Goal: Task Accomplishment & Management: Understand process/instructions

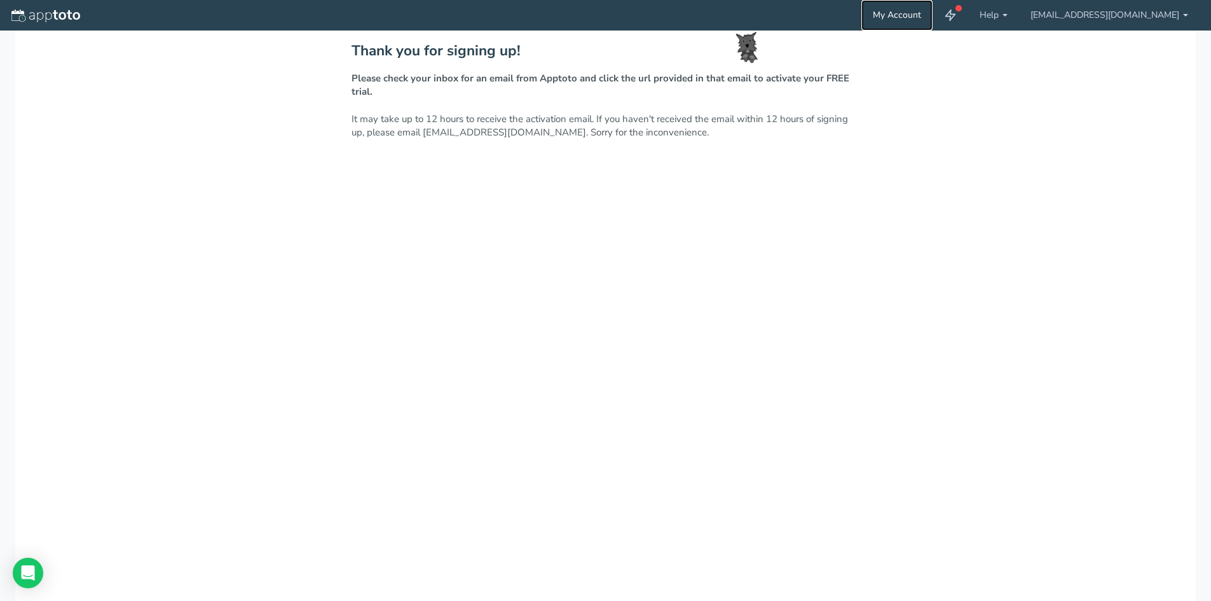
click at [932, 18] on link "My Account" at bounding box center [896, 15] width 71 height 31
click at [956, 20] on icon at bounding box center [950, 15] width 13 height 13
click at [932, 19] on link "My Account" at bounding box center [896, 15] width 71 height 31
click at [1092, 15] on link "[EMAIL_ADDRESS][DOMAIN_NAME]" at bounding box center [1109, 15] width 180 height 31
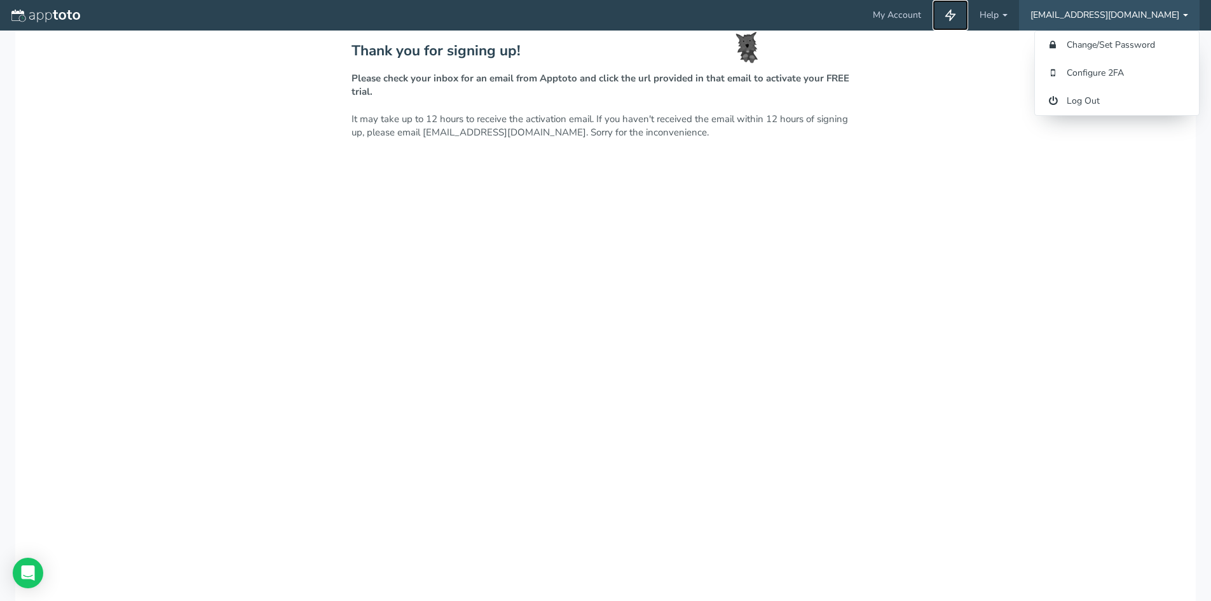
click at [956, 13] on icon at bounding box center [950, 15] width 13 height 13
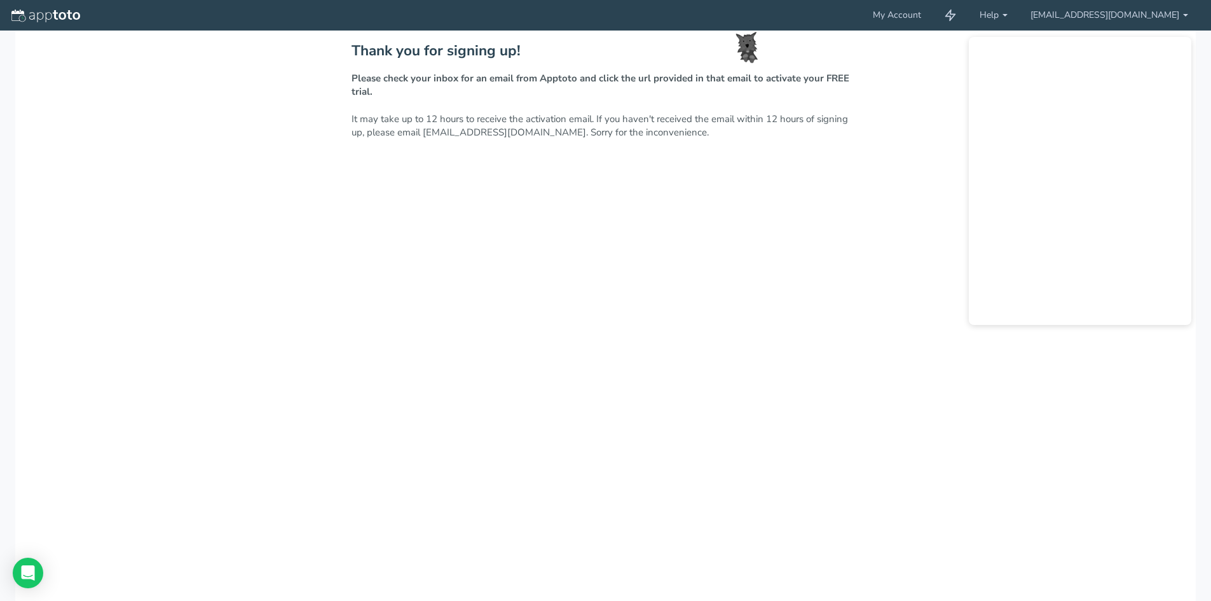
click at [508, 440] on div "Thank you for signing up! Please check your inbox for an email from Apptoto and…" at bounding box center [605, 348] width 1180 height 635
click at [968, 15] on link at bounding box center [950, 15] width 36 height 31
click at [1019, 15] on link "Help" at bounding box center [993, 15] width 51 height 31
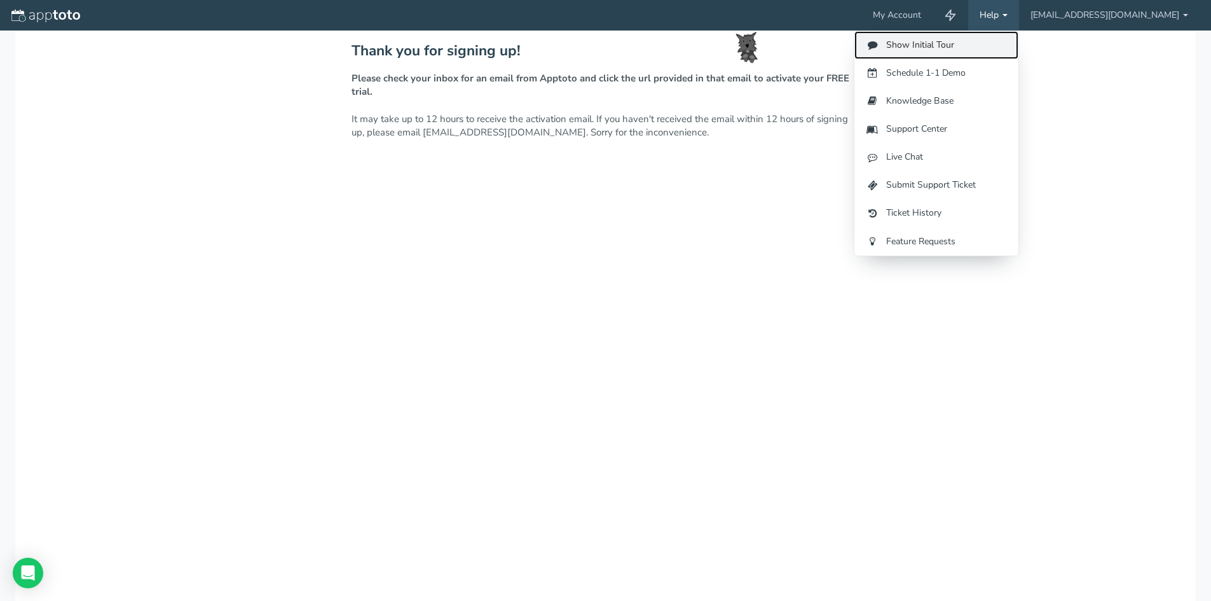
click at [976, 45] on link "Show Initial Tour" at bounding box center [936, 45] width 164 height 28
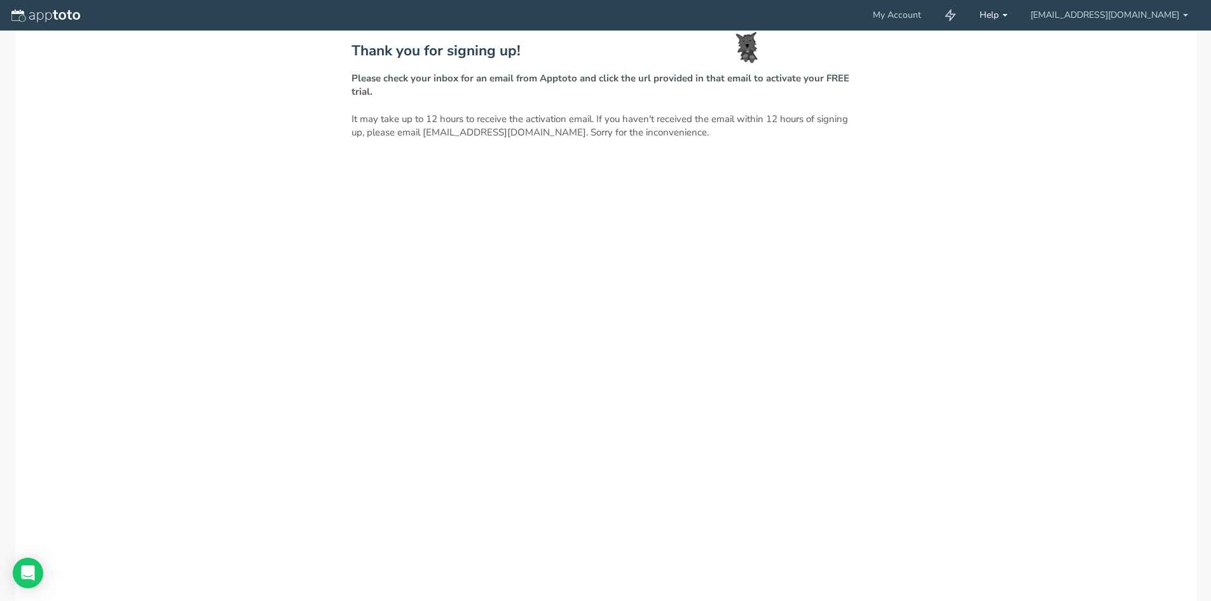
click at [1019, 10] on link "Help" at bounding box center [993, 15] width 51 height 31
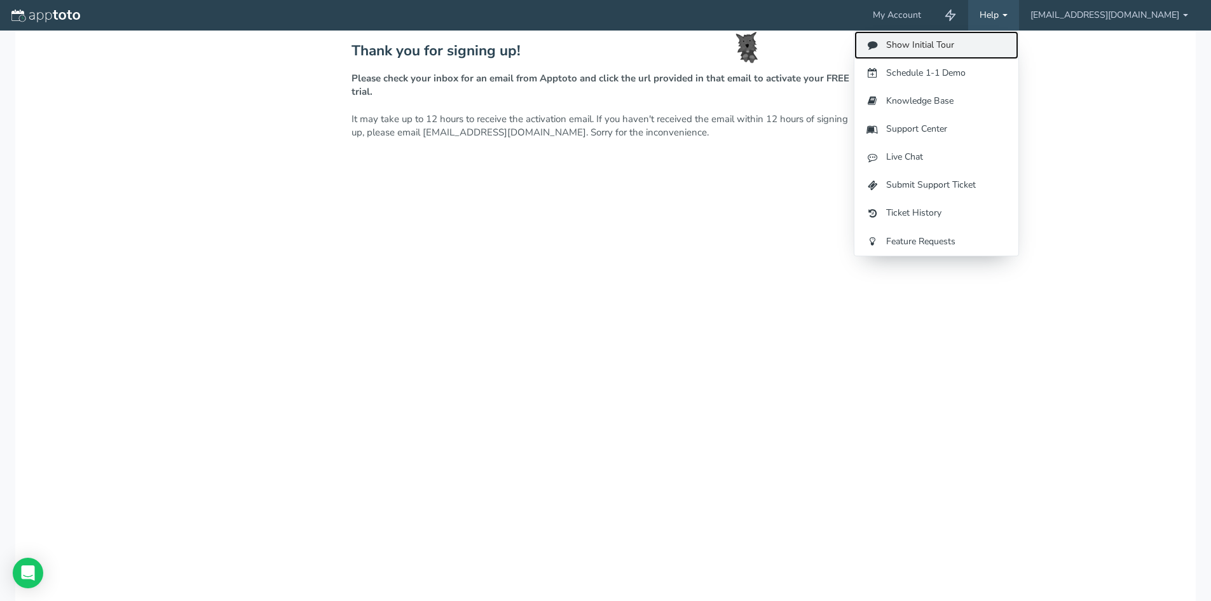
click at [946, 40] on link "Show Initial Tour" at bounding box center [936, 45] width 164 height 28
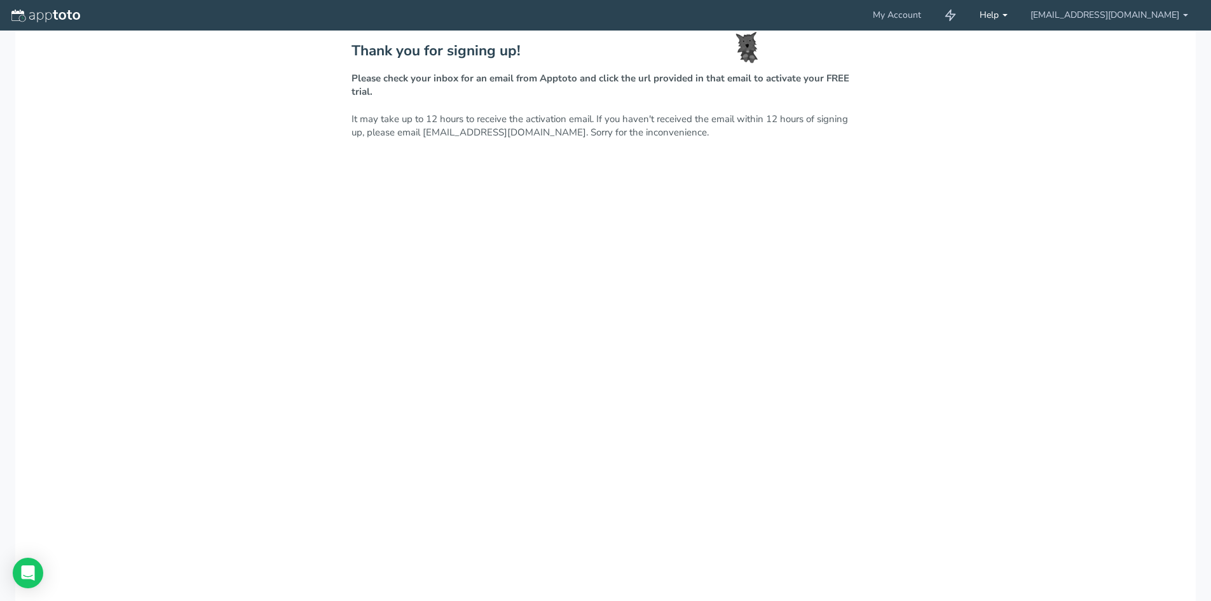
click at [1019, 13] on link "Help" at bounding box center [993, 15] width 51 height 31
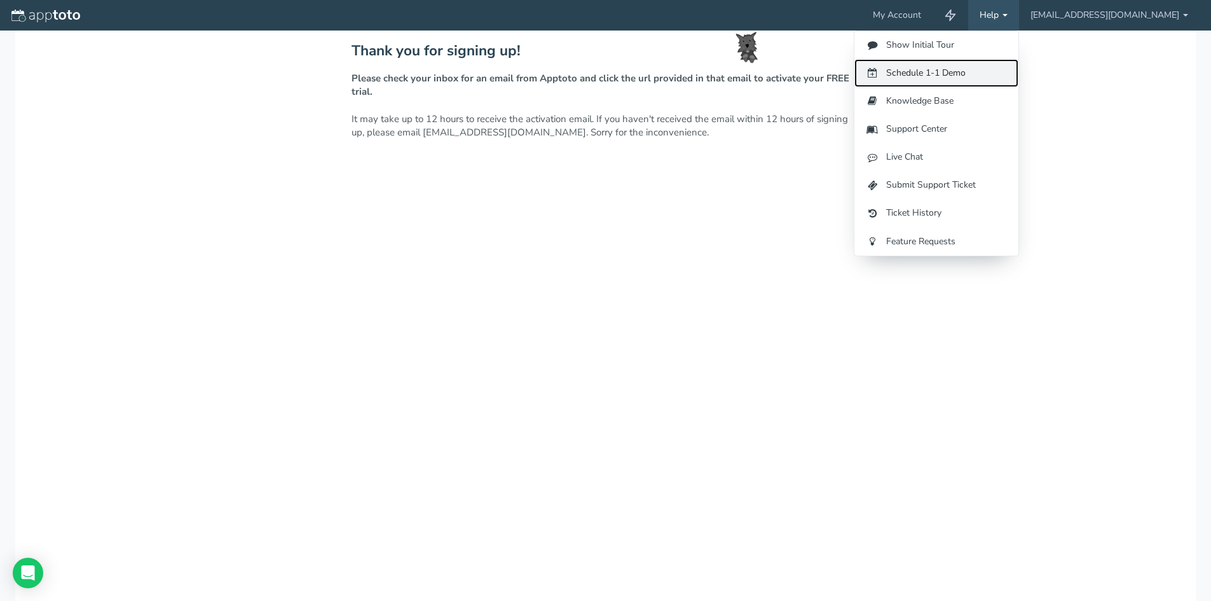
click at [980, 71] on link "Schedule 1-1 Demo" at bounding box center [936, 73] width 164 height 28
